Goal: Navigation & Orientation: Understand site structure

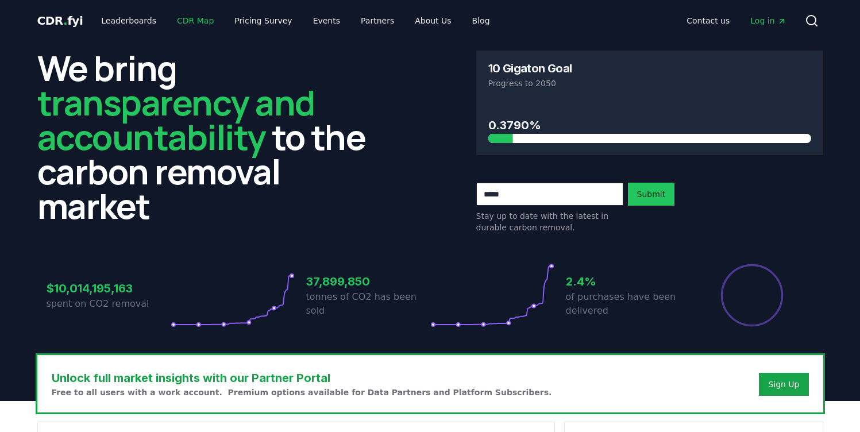
click at [191, 20] on link "CDR Map" at bounding box center [195, 20] width 55 height 21
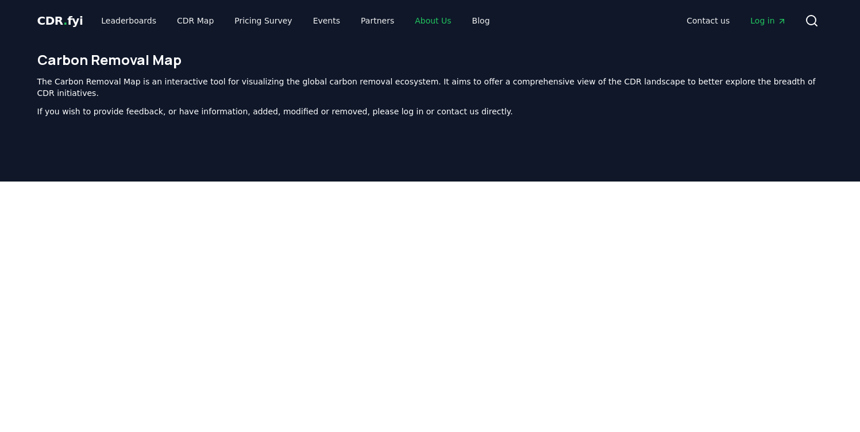
click at [420, 18] on link "About Us" at bounding box center [433, 20] width 55 height 21
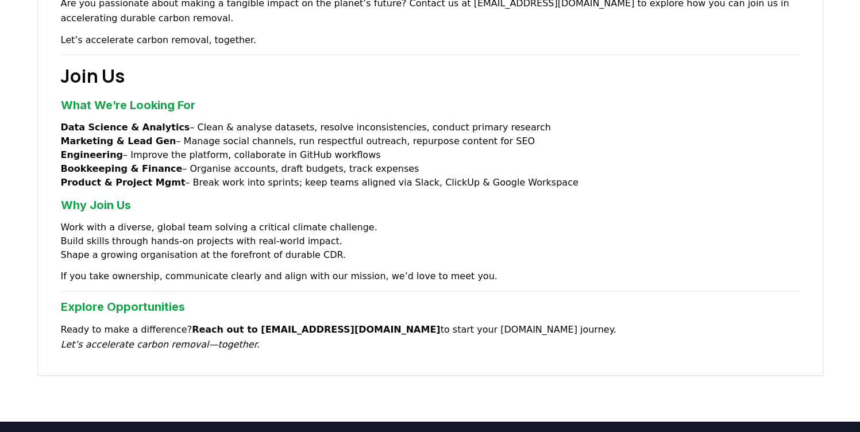
scroll to position [870, 0]
